Goal: Transaction & Acquisition: Purchase product/service

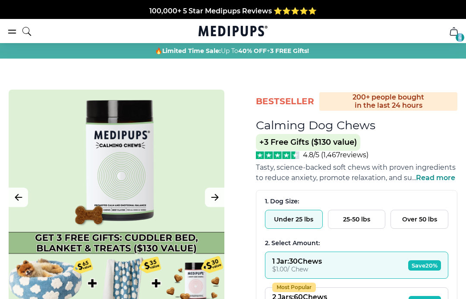
click at [453, 33] on icon "cart" at bounding box center [453, 31] width 10 height 10
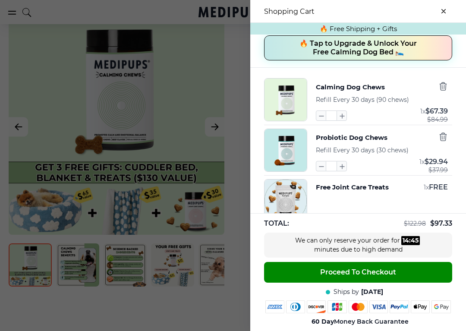
scroll to position [90, 0]
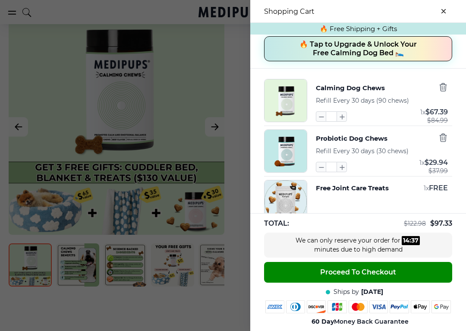
click at [321, 172] on icon "button" at bounding box center [320, 166] width 9 height 9
click at [322, 172] on button "button" at bounding box center [321, 167] width 10 height 10
click at [321, 172] on icon "button" at bounding box center [320, 166] width 9 height 9
click at [444, 141] on icon "button" at bounding box center [442, 138] width 6 height 8
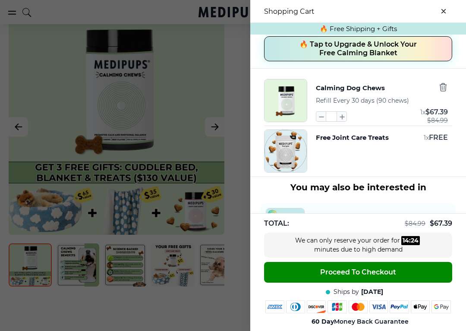
click at [441, 141] on span "FREE" at bounding box center [438, 137] width 19 height 8
click at [442, 141] on span "FREE" at bounding box center [438, 137] width 19 height 8
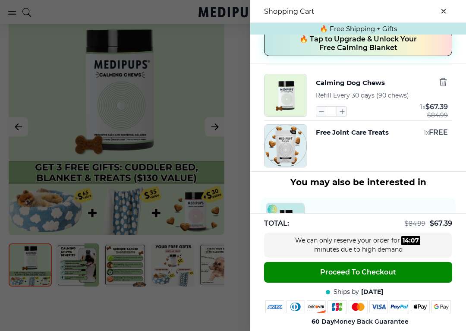
scroll to position [93, 0]
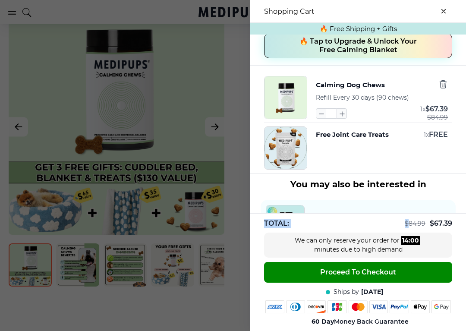
click at [423, 245] on div "We can only reserve your order for 14 : 00 minutes due to high demand" at bounding box center [358, 244] width 188 height 25
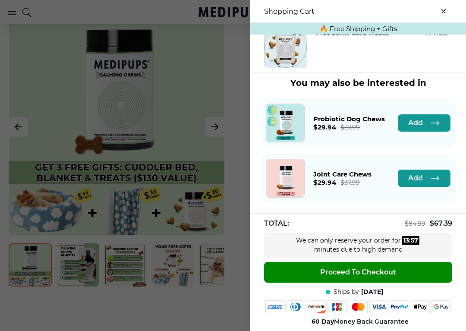
scroll to position [197, 0]
click at [377, 279] on button "Proceed To Checkout" at bounding box center [358, 272] width 188 height 21
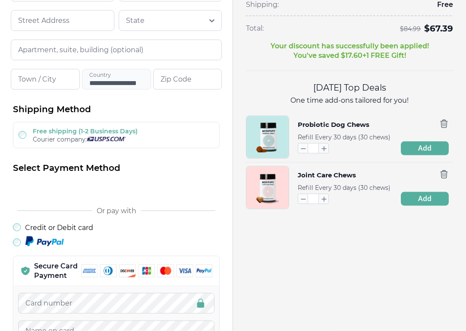
scroll to position [165, 0]
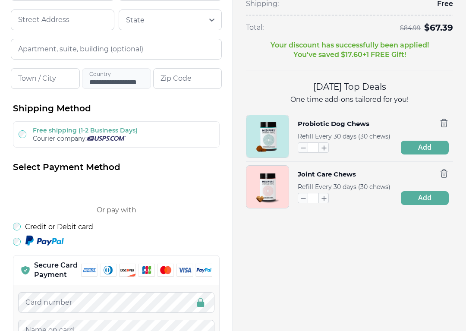
click at [303, 203] on button "button" at bounding box center [302, 198] width 10 height 10
click at [306, 203] on icon "button" at bounding box center [302, 197] width 9 height 9
click at [310, 236] on div "Calming Dog Chews Refill Every 30 days (90 chews) * 1 x $ 67.39 $ 84.99 Free Jo…" at bounding box center [349, 316] width 233 height 962
click at [300, 253] on div "Calming Dog Chews Refill Every 30 days (90 chews) * 1 x $ 67.39 $ 84.99 Free Jo…" at bounding box center [349, 316] width 233 height 962
click at [306, 202] on icon "button" at bounding box center [302, 197] width 9 height 9
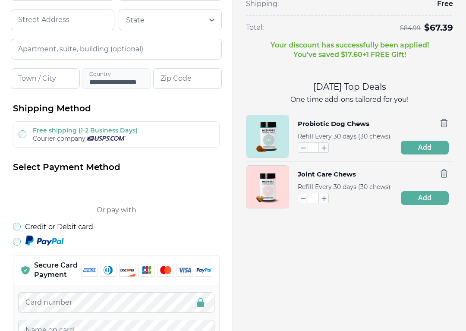
click at [305, 197] on icon "button" at bounding box center [302, 197] width 9 height 9
click at [297, 250] on div "Calming Dog Chews Refill Every 30 days (90 chews) * 1 x $ 67.39 $ 84.99 Free Jo…" at bounding box center [349, 316] width 233 height 962
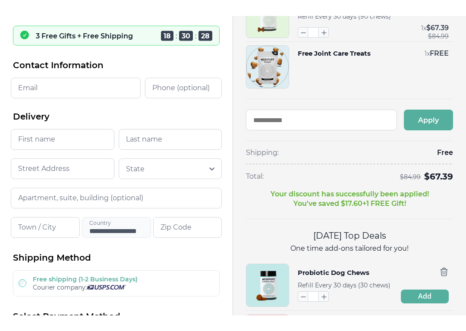
scroll to position [0, 0]
